Goal: Task Accomplishment & Management: Use online tool/utility

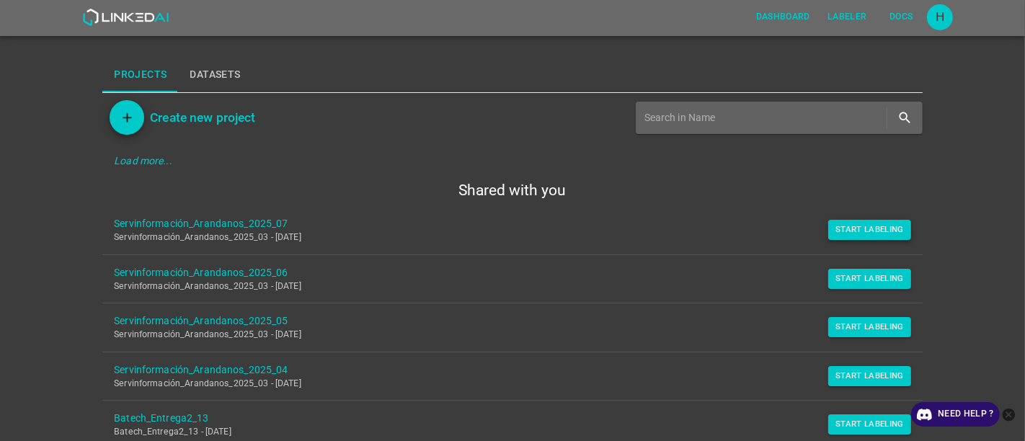
click at [842, 236] on button "Start Labeling" at bounding box center [869, 230] width 83 height 20
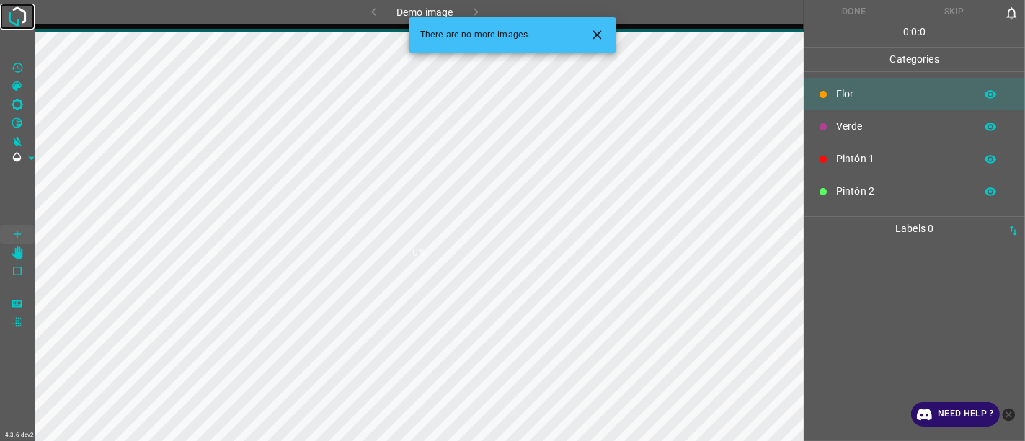
click at [17, 15] on img at bounding box center [17, 17] width 26 height 26
